Goal: Information Seeking & Learning: Learn about a topic

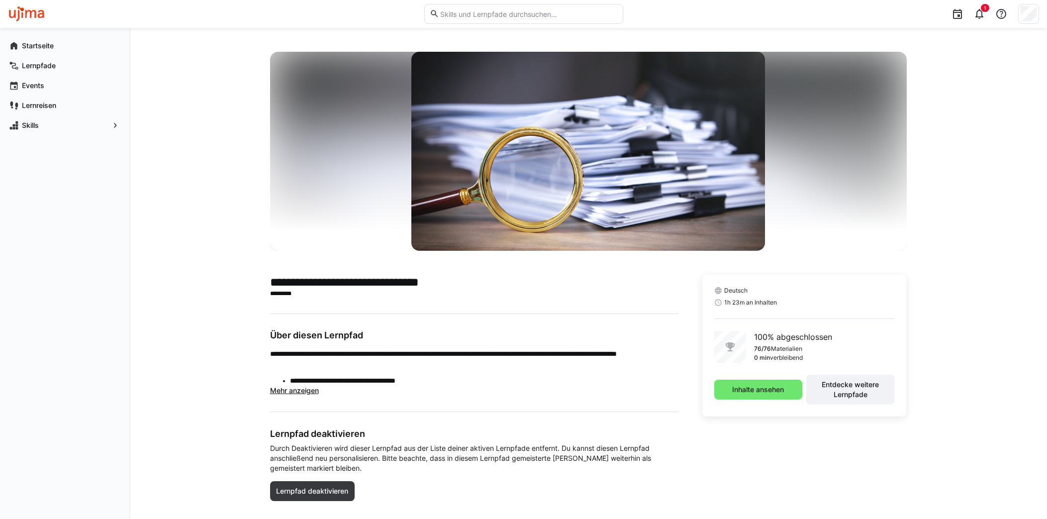
scroll to position [17, 0]
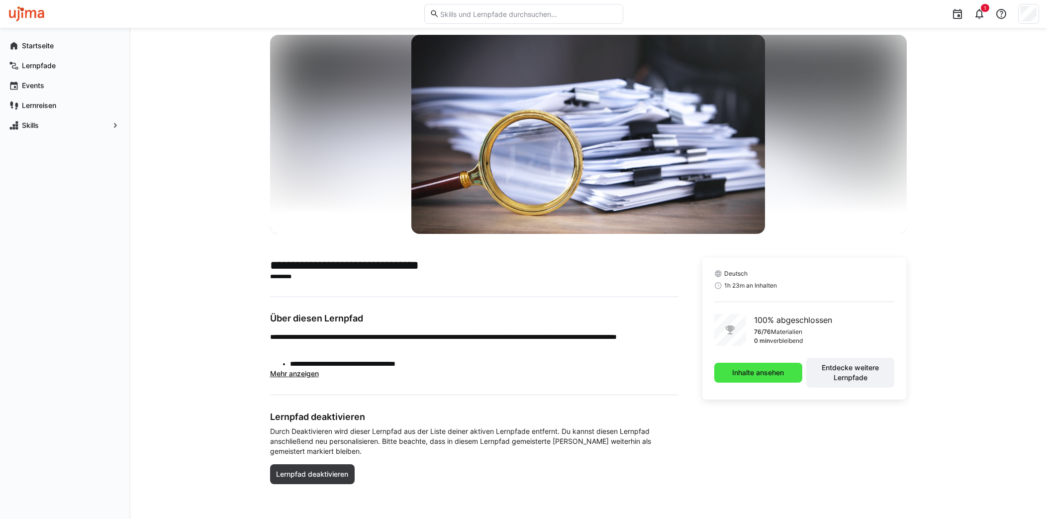
click at [773, 366] on span "Inhalte ansehen" at bounding box center [758, 373] width 88 height 20
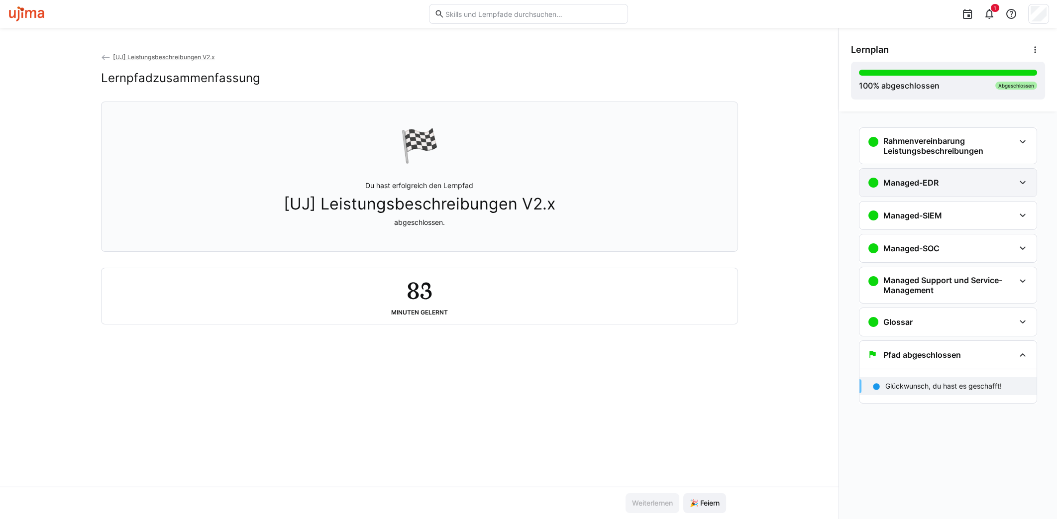
click at [981, 186] on div "Managed-EDR" at bounding box center [940, 183] width 147 height 12
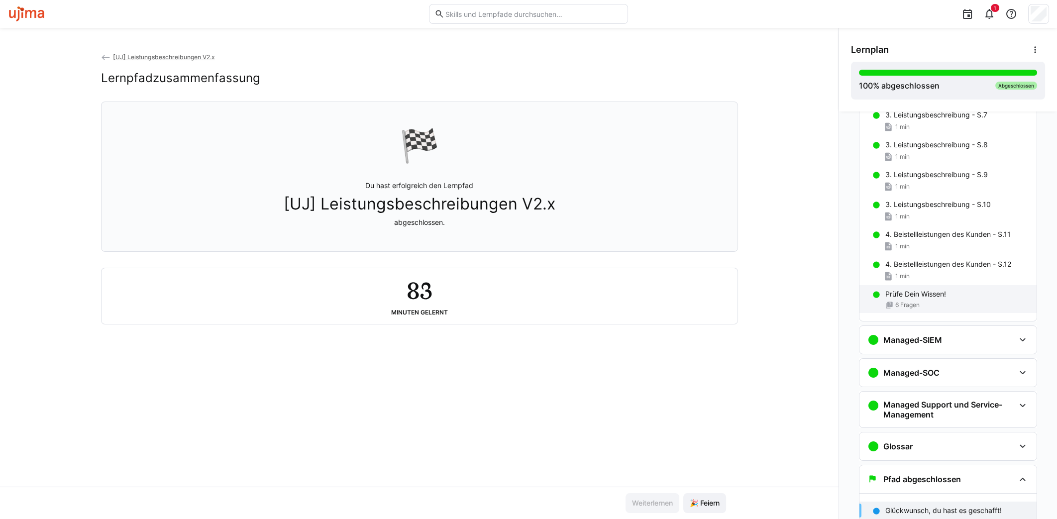
scroll to position [124, 0]
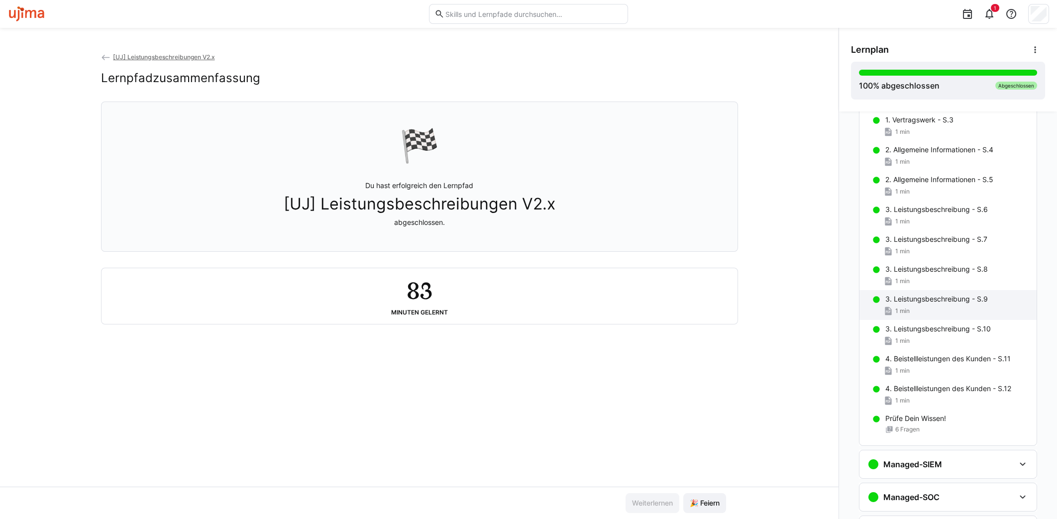
click at [942, 294] on p "3. Leistungsbeschreibung - S.9" at bounding box center [936, 299] width 102 height 10
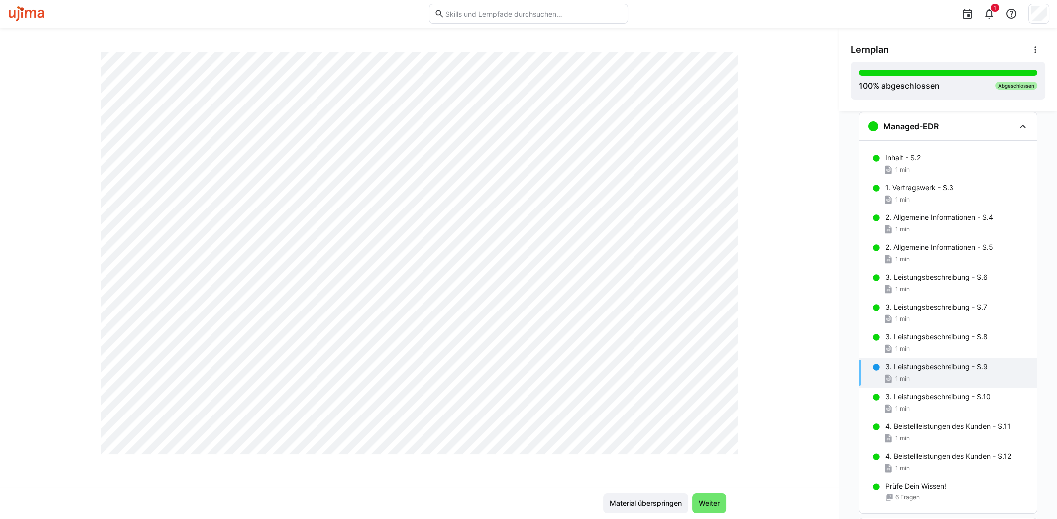
scroll to position [524, 0]
click at [892, 390] on div "3. Leistungsbeschreibung - S.10 1 min" at bounding box center [947, 403] width 177 height 30
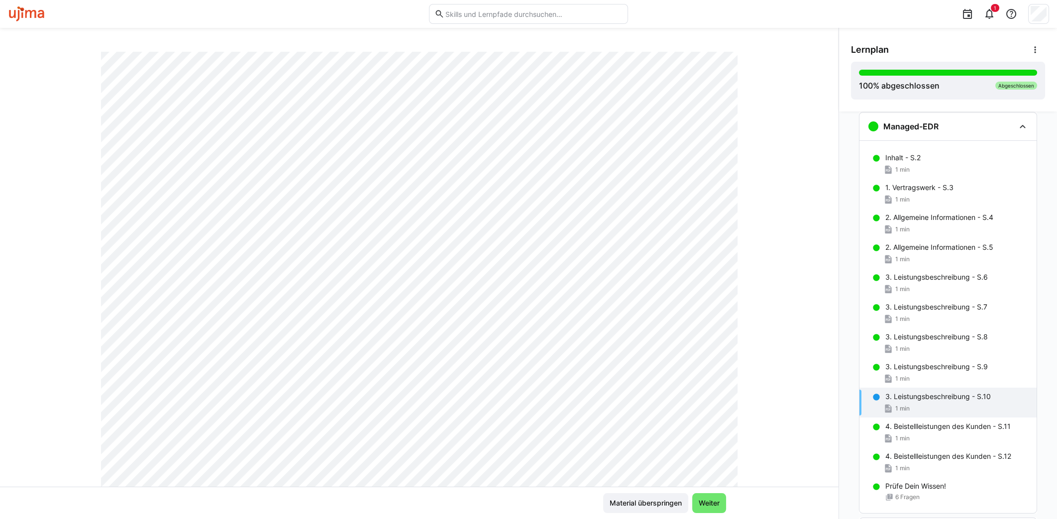
scroll to position [0, 0]
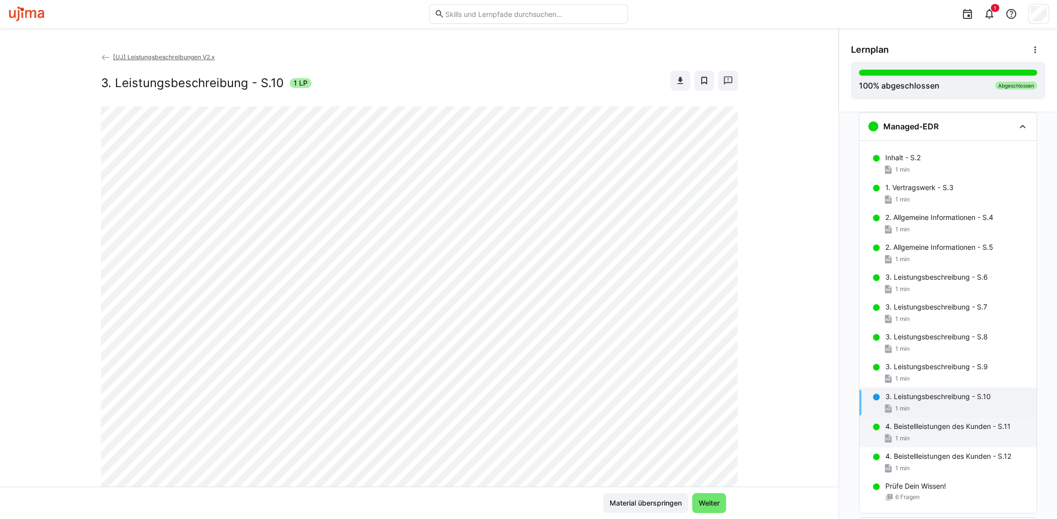
click at [921, 444] on div "4. Beistellleistungen des Kunden - S.11 1 min" at bounding box center [947, 432] width 177 height 30
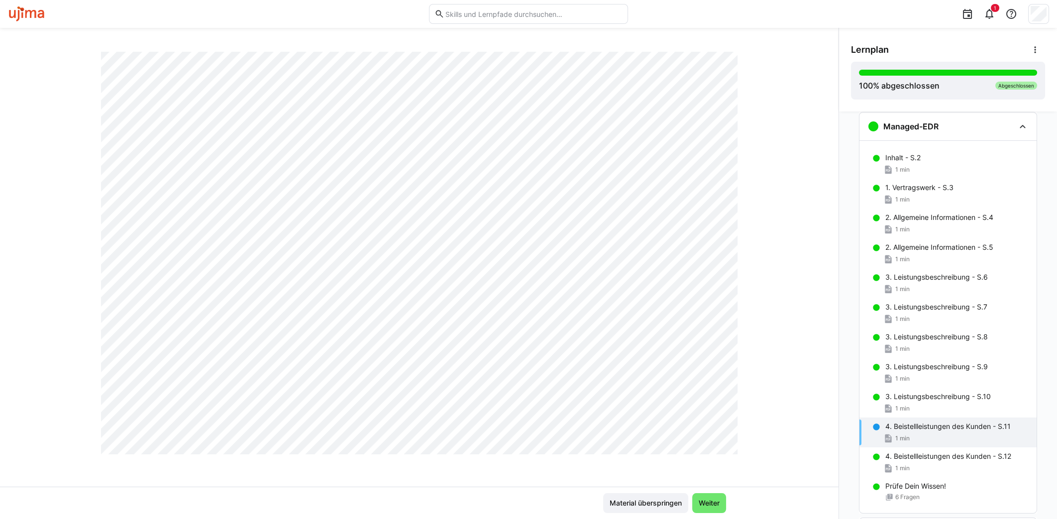
scroll to position [524, 0]
click at [903, 458] on p "4. Beistellleistungen des Kunden - S.12" at bounding box center [948, 456] width 126 height 10
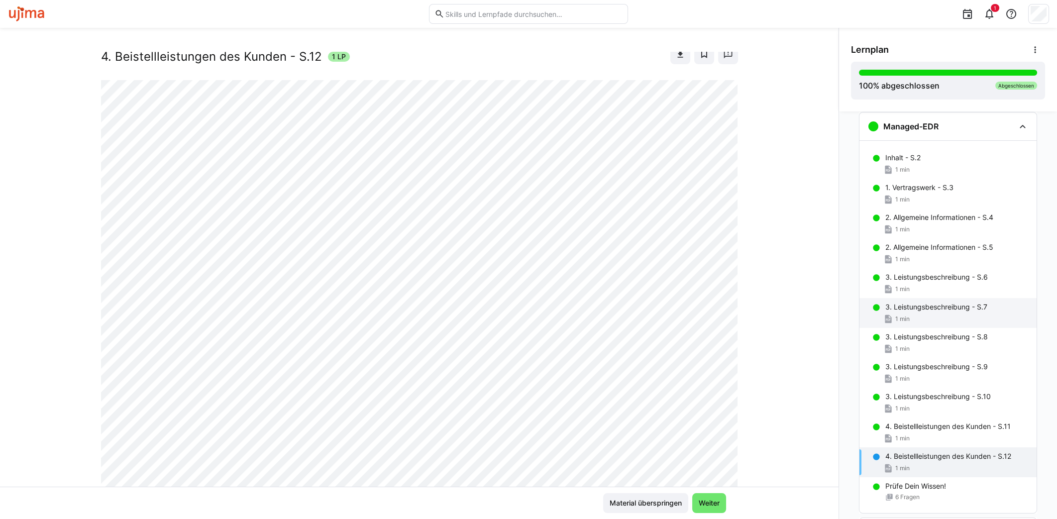
click at [909, 299] on div "3. Leistungsbeschreibung - S.7 1 min" at bounding box center [947, 313] width 177 height 30
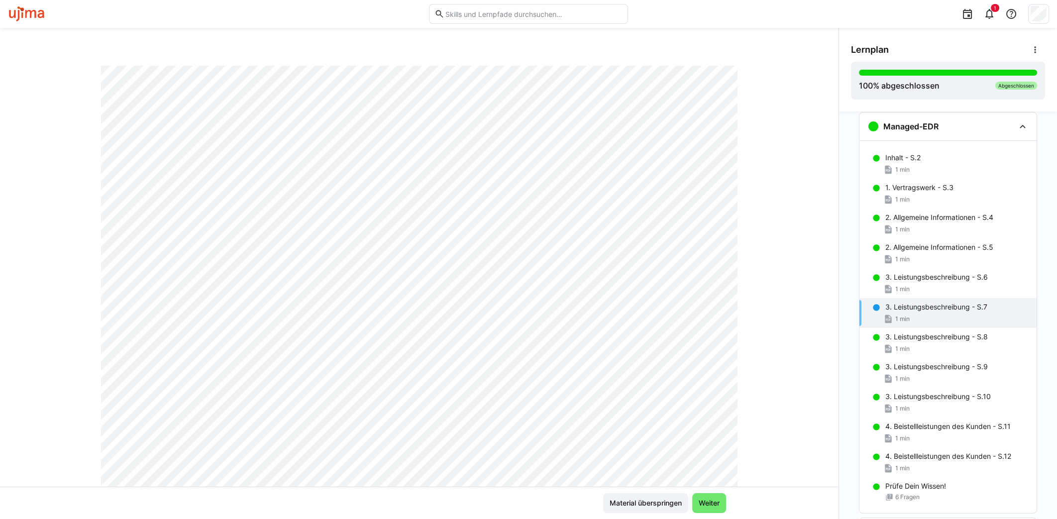
scroll to position [0, 0]
click at [931, 272] on p "3. Leistungsbeschreibung - S.6" at bounding box center [936, 277] width 102 height 10
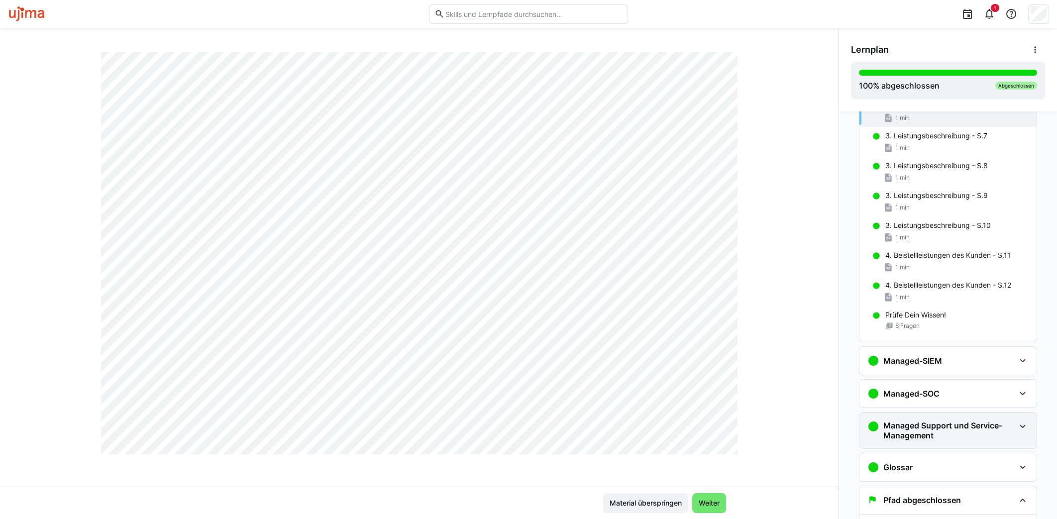
scroll to position [285, 0]
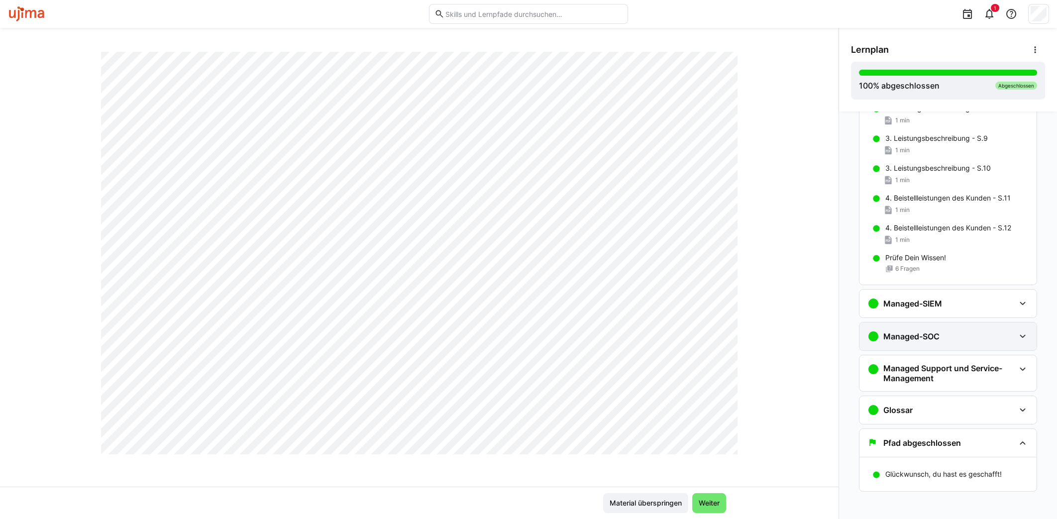
click at [922, 331] on h3 "Managed-SOC" at bounding box center [911, 336] width 56 height 10
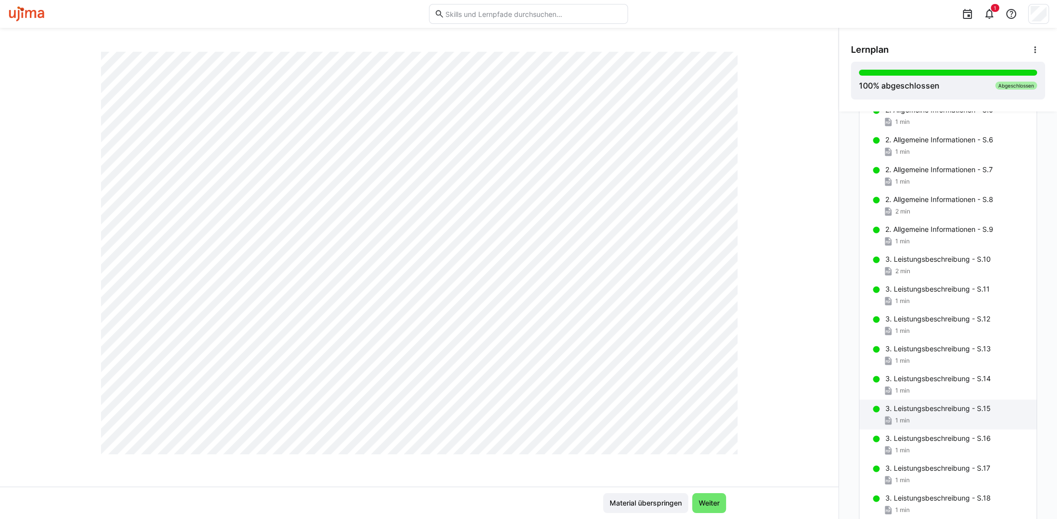
scroll to position [658, 0]
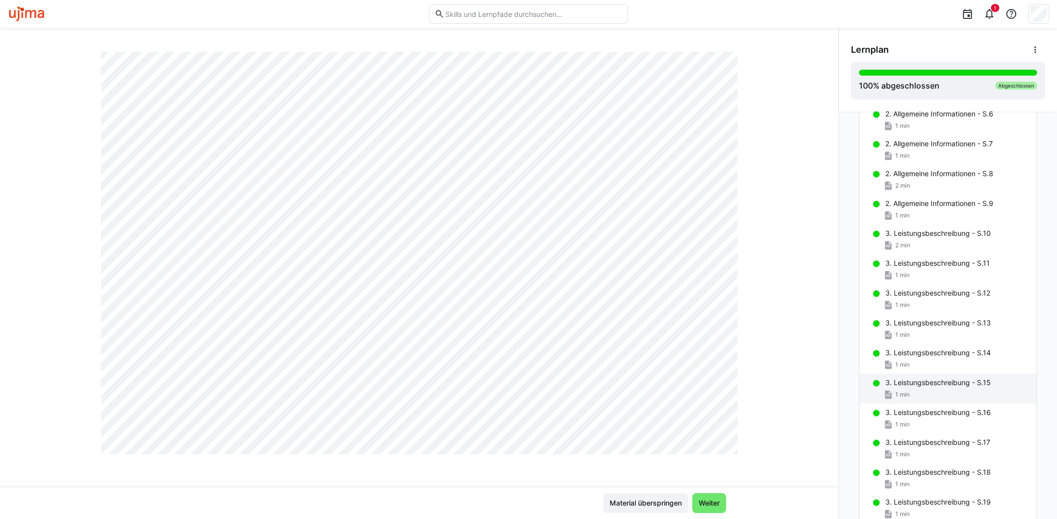
click at [911, 374] on div "3. Leistungsbeschreibung - S.15 1 min" at bounding box center [947, 389] width 177 height 30
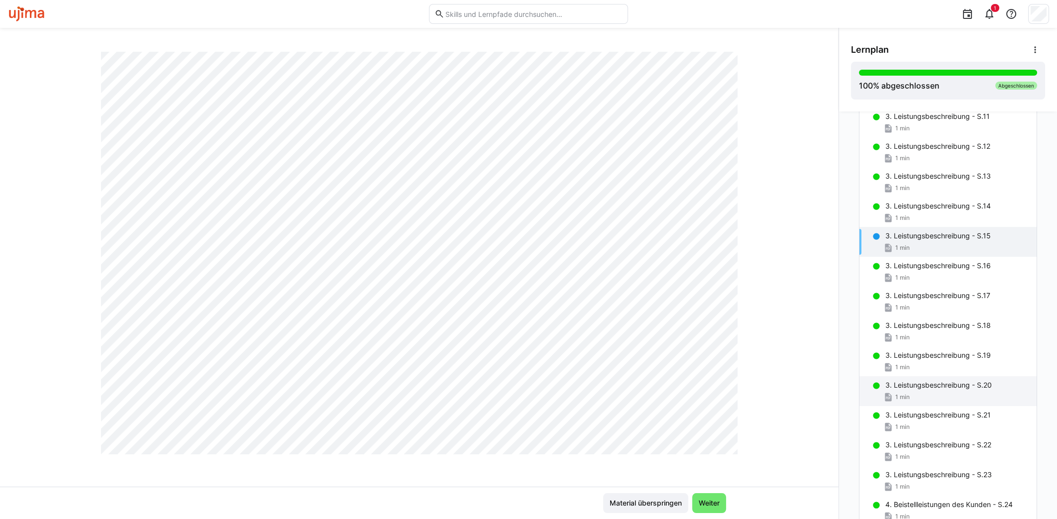
click at [914, 376] on div "3. Leistungsbeschreibung - S.20 1 min" at bounding box center [947, 391] width 177 height 30
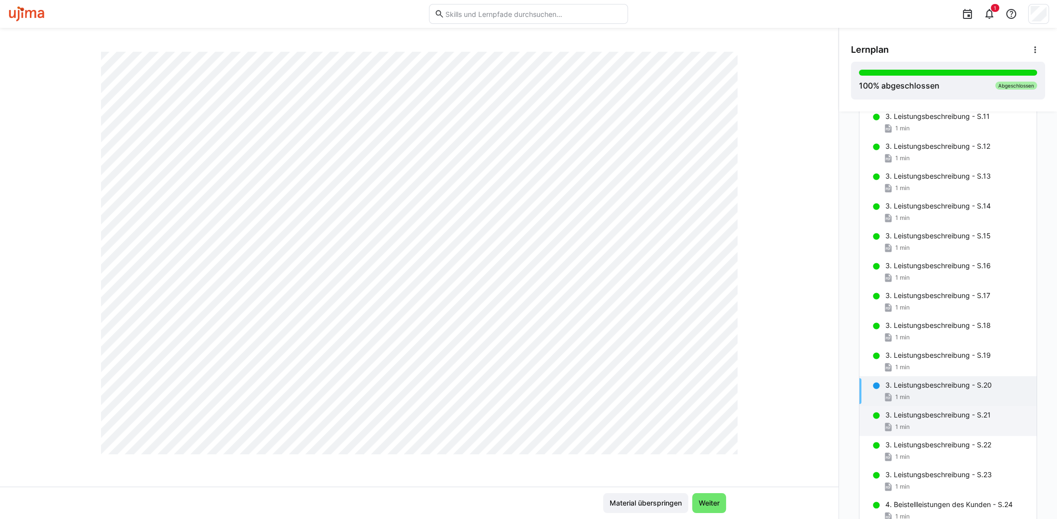
click at [943, 424] on div "1 min" at bounding box center [956, 427] width 143 height 10
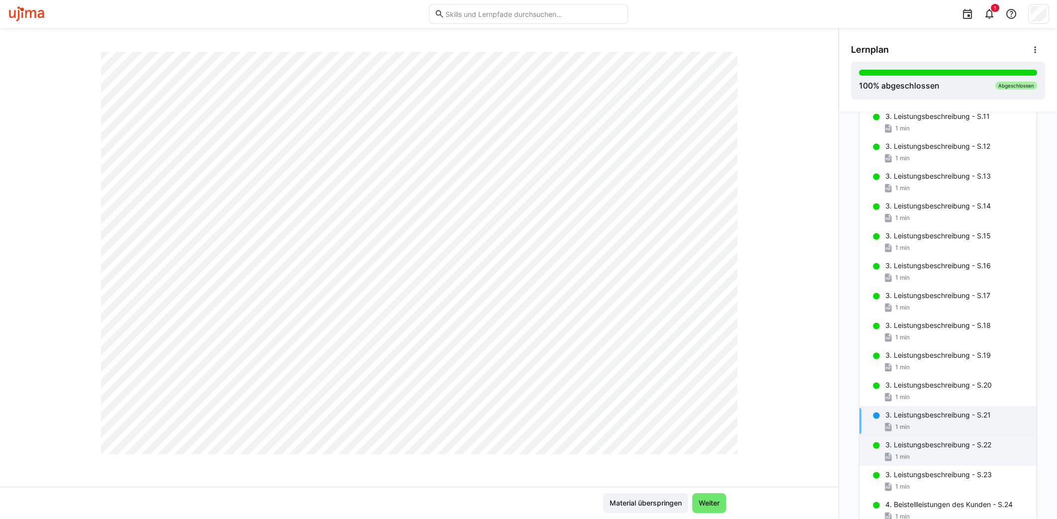
click at [970, 456] on div "1 min" at bounding box center [956, 457] width 143 height 10
click at [916, 482] on div "1 min" at bounding box center [956, 487] width 143 height 10
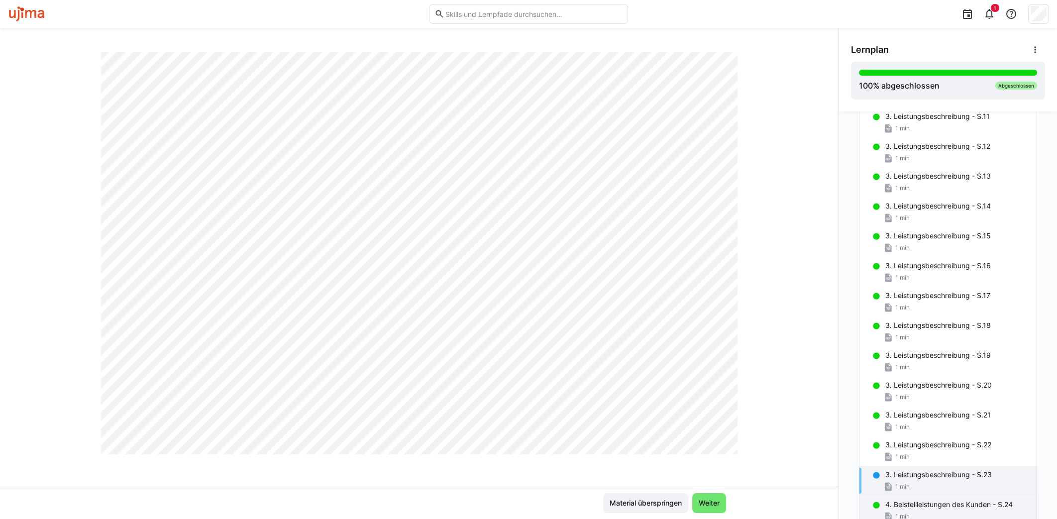
click at [910, 501] on p "4. Beistellleistungen des Kunden - S.24" at bounding box center [948, 505] width 127 height 10
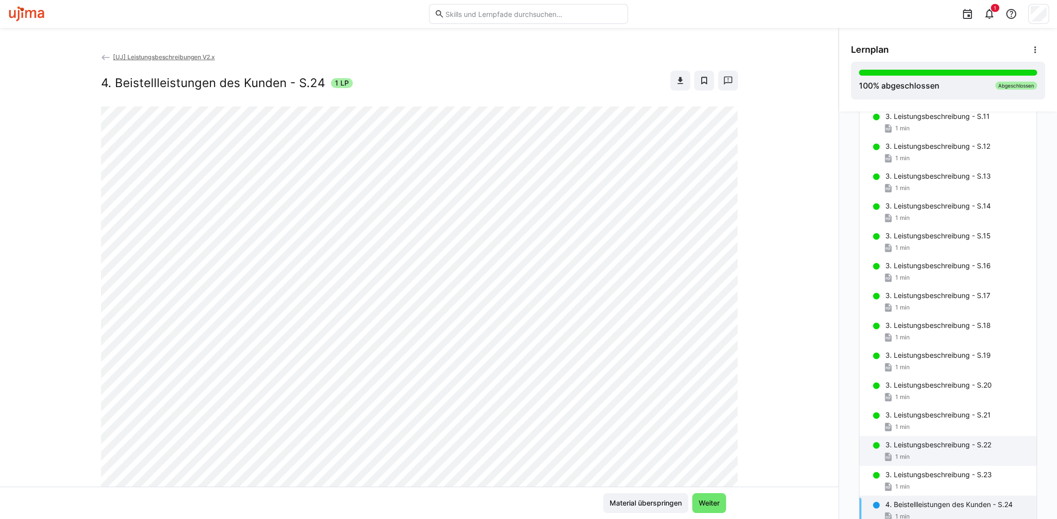
click at [948, 440] on p "3. Leistungsbeschreibung - S.22" at bounding box center [938, 445] width 106 height 10
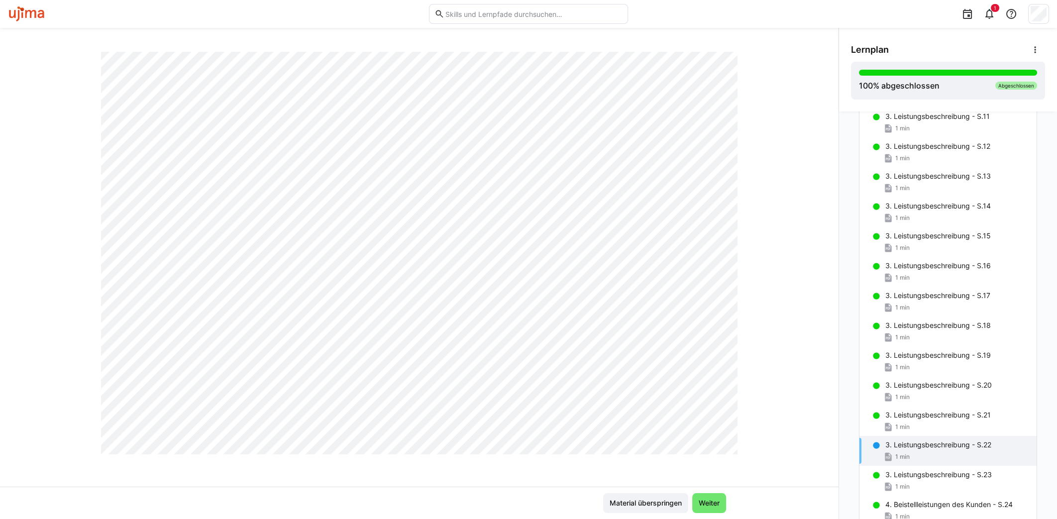
scroll to position [524, 0]
